Goal: Download file/media

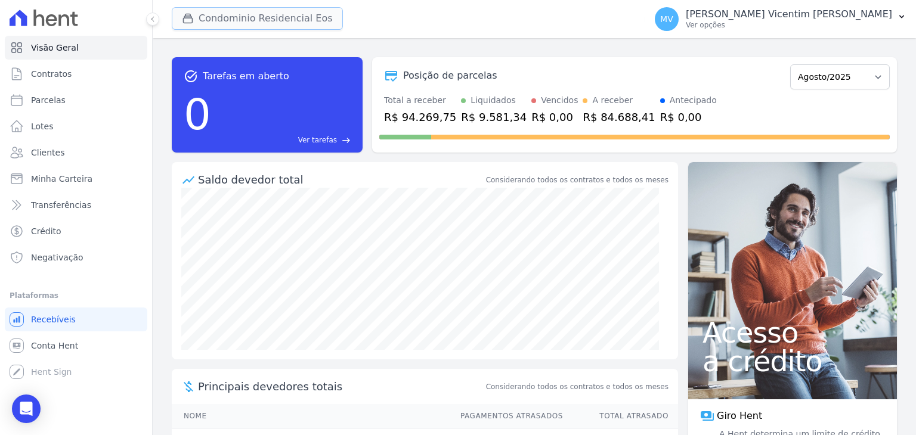
click at [299, 24] on button "Condominio Residencial Eos" at bounding box center [257, 18] width 171 height 23
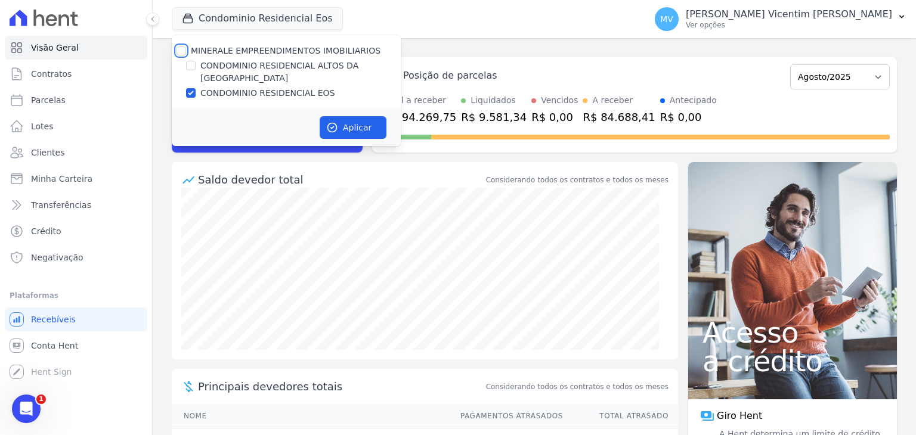
click at [182, 48] on input "MINERALE EMPREENDIMENTOS IMOBILIARIOS" at bounding box center [181, 51] width 10 height 10
checkbox input "true"
click at [184, 48] on input "MINERALE EMPREENDIMENTOS IMOBILIARIOS" at bounding box center [181, 51] width 10 height 10
checkbox input "false"
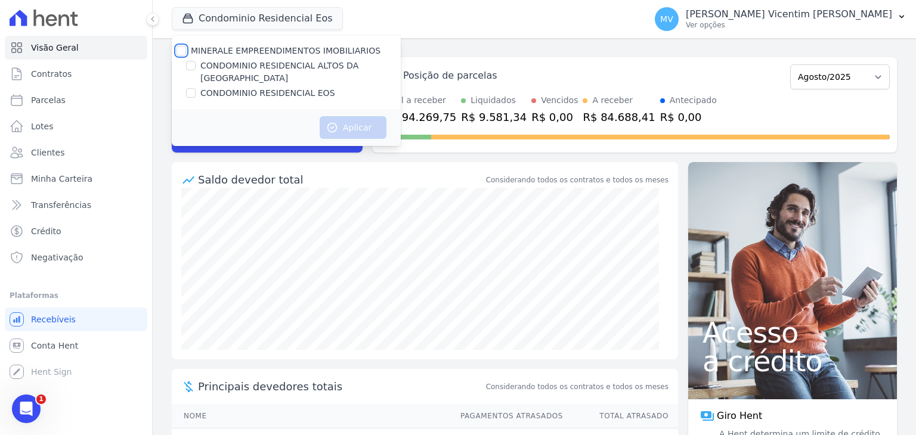
checkbox input "false"
click at [191, 88] on input "CONDOMINIO RESIDENCIAL EOS" at bounding box center [191, 93] width 10 height 10
checkbox input "true"
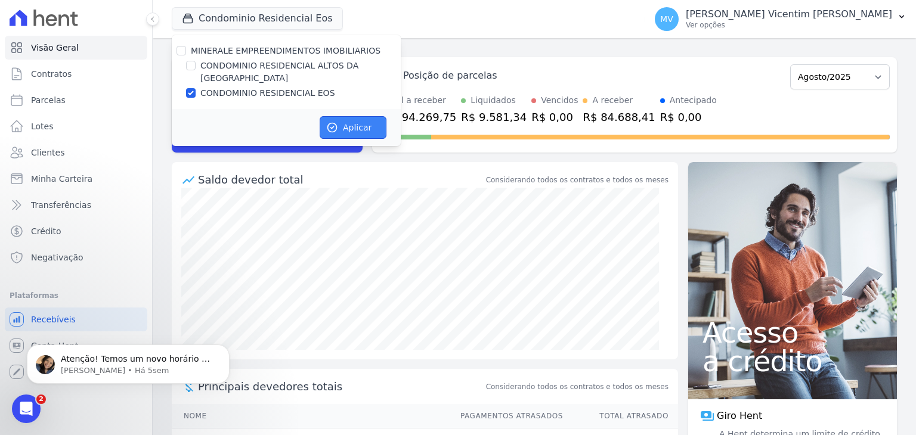
click at [365, 116] on button "Aplicar" at bounding box center [352, 127] width 67 height 23
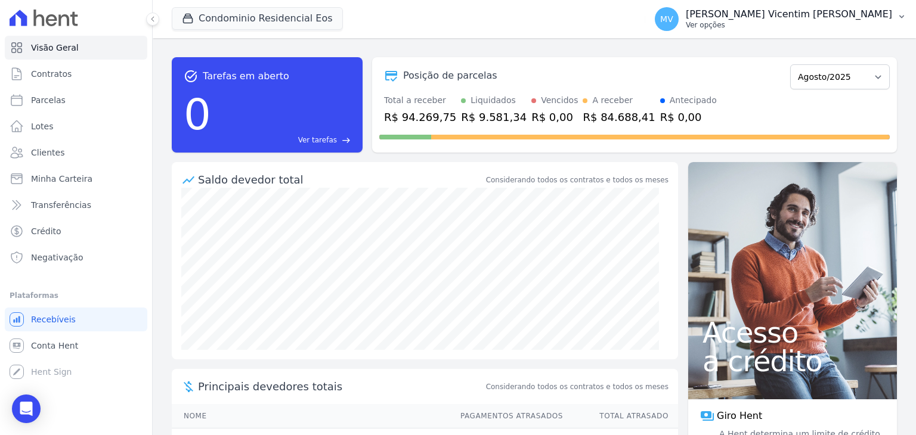
click at [861, 20] on p "[PERSON_NAME] Vicentim [PERSON_NAME]" at bounding box center [788, 14] width 206 height 12
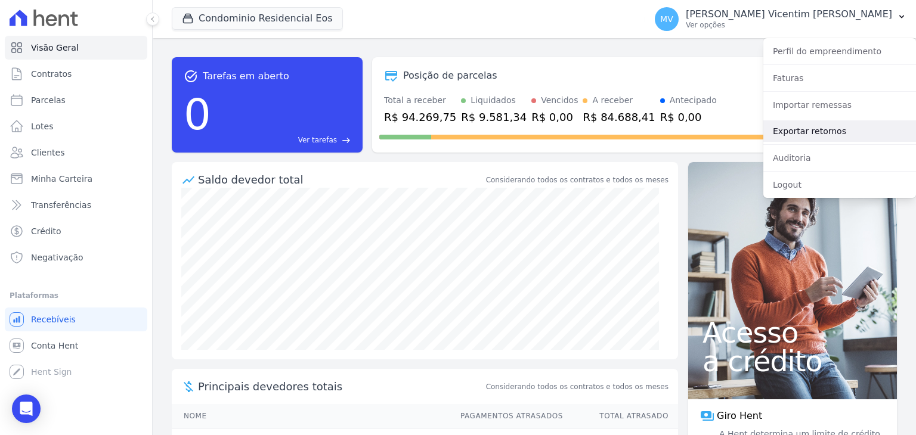
click at [827, 133] on link "Exportar retornos" at bounding box center [839, 130] width 153 height 21
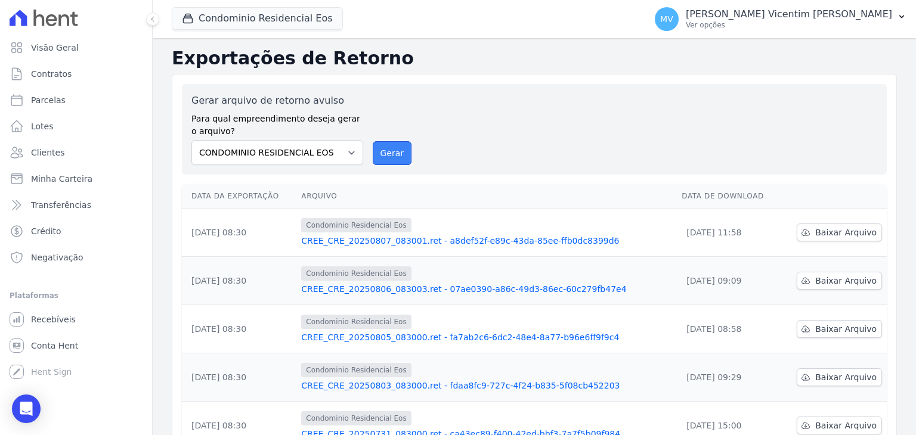
click at [394, 159] on button "Gerar" at bounding box center [392, 153] width 39 height 24
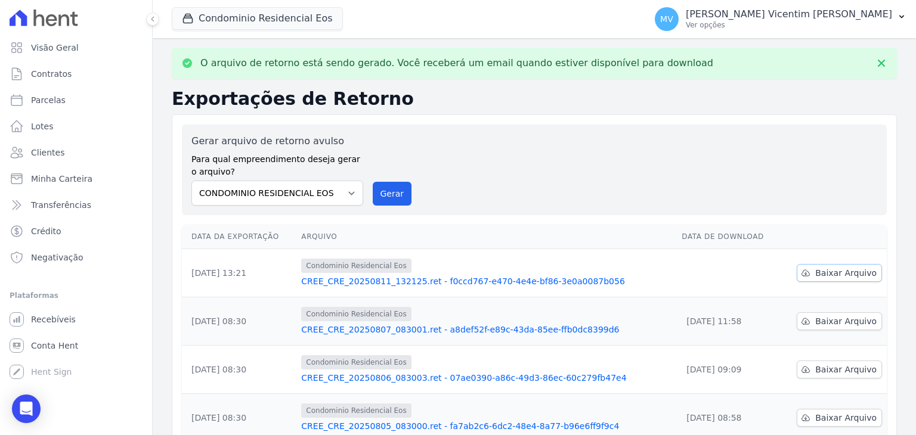
click at [830, 274] on span "Baixar Arquivo" at bounding box center [845, 273] width 61 height 12
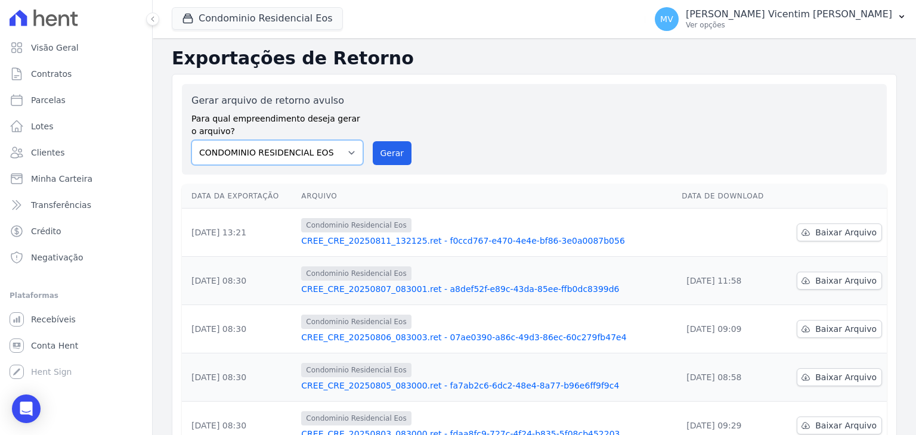
click at [354, 150] on select "CONDOMINIO RESIDENCIAL ALTOS DA [GEOGRAPHIC_DATA] CONDOMINIO RESIDENCIAL EOS" at bounding box center [277, 152] width 172 height 25
select select "703cf7aa-ae26-4b90-b654-c46c67099d5f"
click at [191, 140] on select "CONDOMINIO RESIDENCIAL ALTOS DA [GEOGRAPHIC_DATA] CONDOMINIO RESIDENCIAL EOS" at bounding box center [277, 152] width 172 height 25
click at [389, 156] on button "Gerar" at bounding box center [392, 153] width 39 height 24
click at [321, 18] on button "Condominio Residencial Eos" at bounding box center [257, 18] width 171 height 23
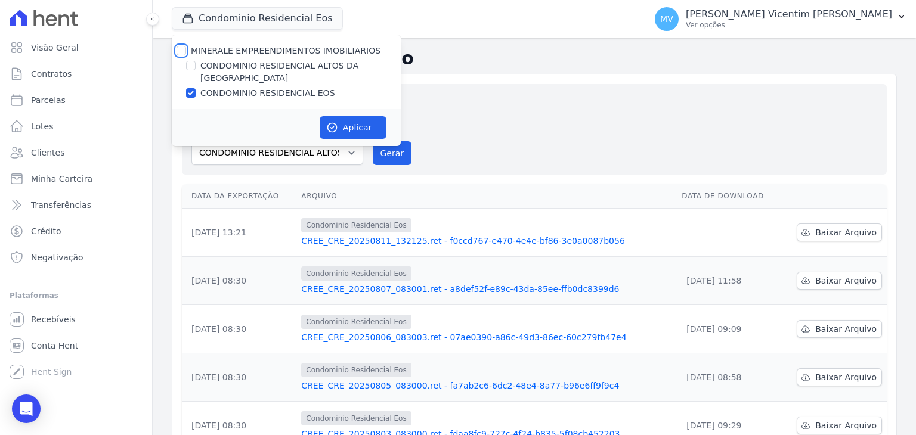
click at [182, 49] on input "MINERALE EMPREENDIMENTOS IMOBILIARIOS" at bounding box center [181, 51] width 10 height 10
checkbox input "true"
click at [182, 49] on input "MINERALE EMPREENDIMENTOS IMOBILIARIOS" at bounding box center [181, 51] width 10 height 10
checkbox input "false"
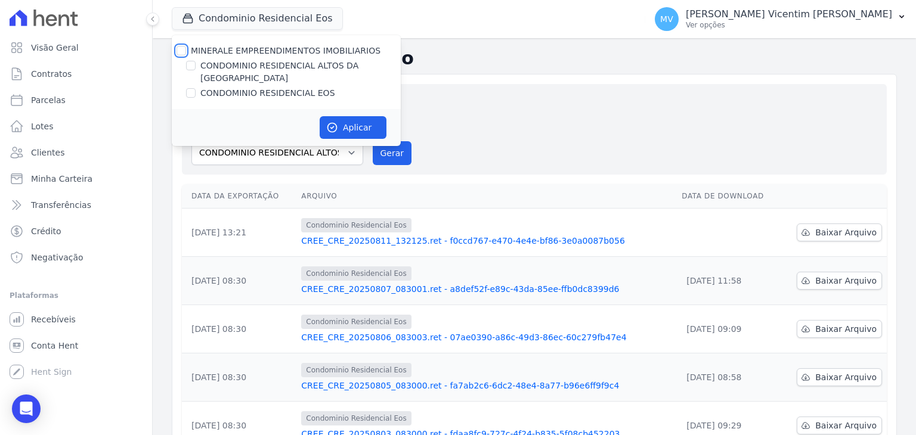
checkbox input "false"
click at [191, 67] on input "CONDOMINIO RESIDENCIAL ALTOS DA [GEOGRAPHIC_DATA]" at bounding box center [191, 66] width 10 height 10
checkbox input "true"
drag, startPoint x: 360, startPoint y: 116, endPoint x: 365, endPoint y: 110, distance: 7.2
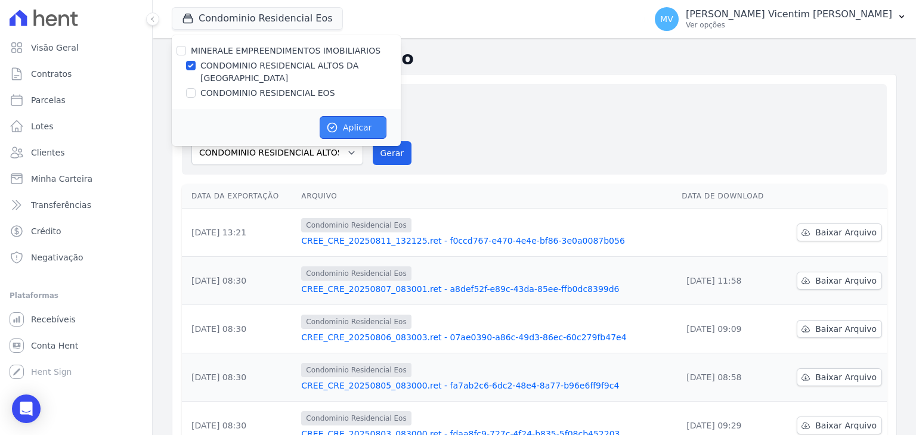
click at [360, 116] on button "Aplicar" at bounding box center [352, 127] width 67 height 23
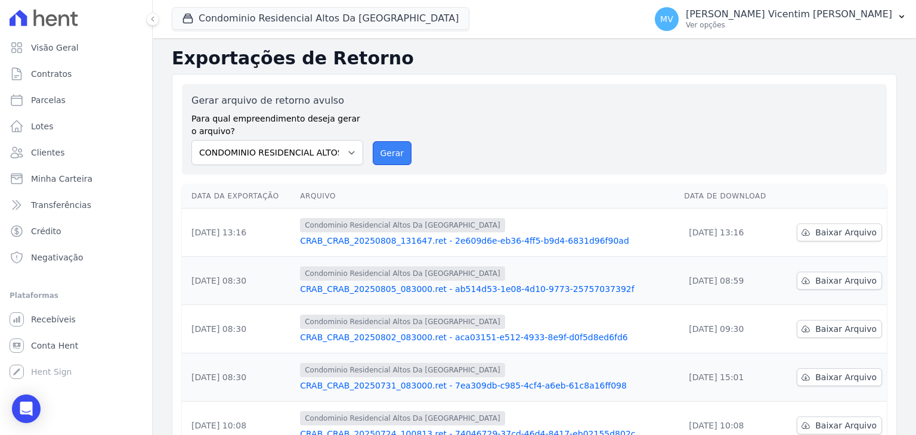
click at [395, 147] on button "Gerar" at bounding box center [392, 153] width 39 height 24
